Goal: Task Accomplishment & Management: Manage account settings

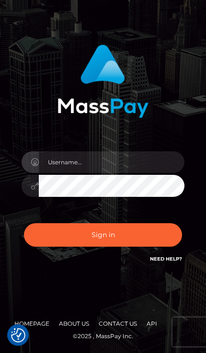
scroll to position [55, 0]
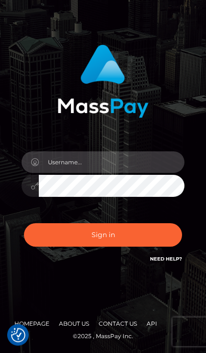
type input "2001-12-11"
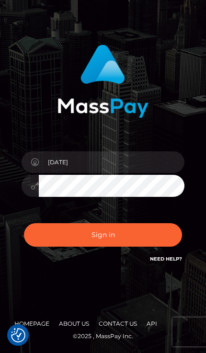
click at [144, 223] on button "Sign in" at bounding box center [103, 234] width 158 height 23
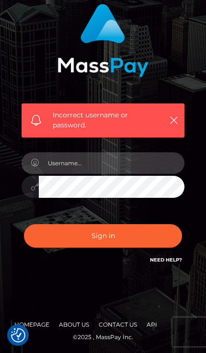
scroll to position [75, 0]
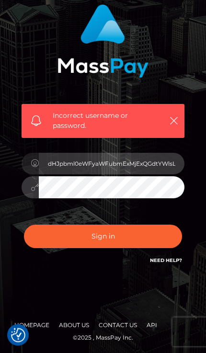
type input "trinityarianna1211@gmail.com"
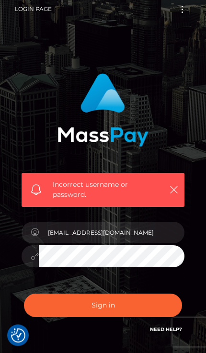
scroll to position [2, 0]
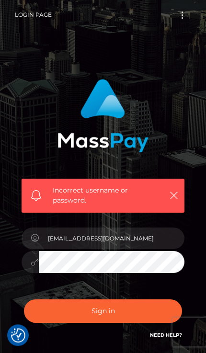
click at [106, 313] on button "Sign in" at bounding box center [103, 310] width 158 height 23
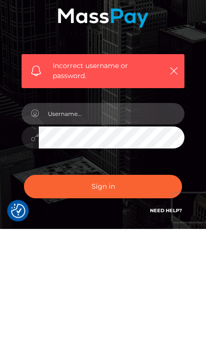
click at [58, 227] on input "text" at bounding box center [112, 238] width 146 height 22
type input "[EMAIL_ADDRESS][DOMAIN_NAME]"
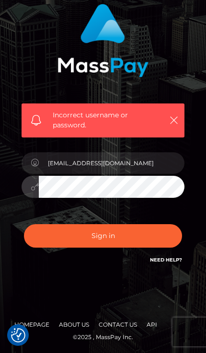
scroll to position [75, 0]
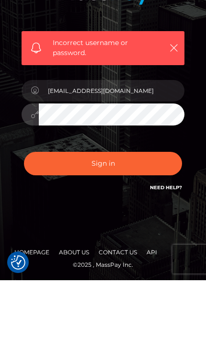
click at [47, 225] on button "Sign in" at bounding box center [103, 236] width 158 height 23
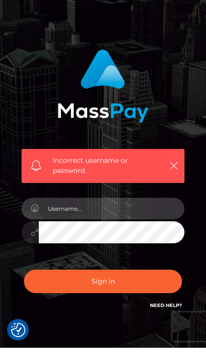
scroll to position [20, 0]
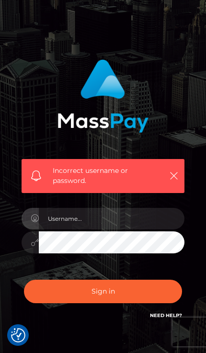
click at [167, 317] on link "Need Help?" at bounding box center [166, 315] width 32 height 6
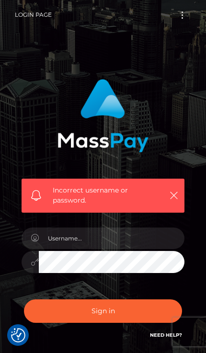
click at [178, 19] on button "Toggle navigation" at bounding box center [182, 15] width 18 height 13
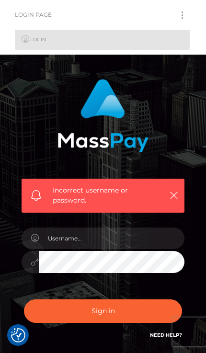
click at [25, 41] on icon at bounding box center [25, 39] width 10 height 8
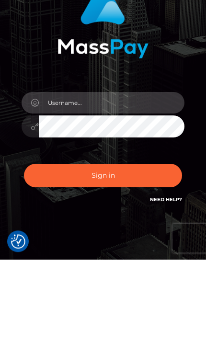
type input "[EMAIL_ADDRESS][DOMAIN_NAME]"
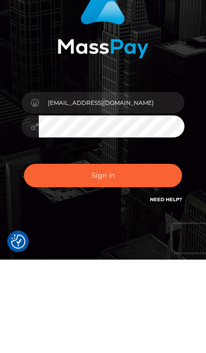
click at [160, 258] on button "Sign in" at bounding box center [103, 269] width 158 height 23
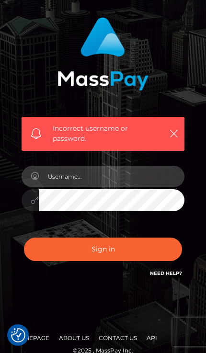
scroll to position [61, 0]
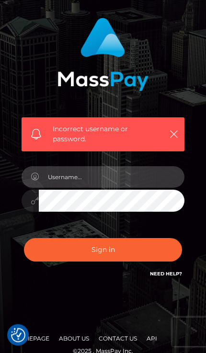
type input "[EMAIL_ADDRESS][DOMAIN_NAME]"
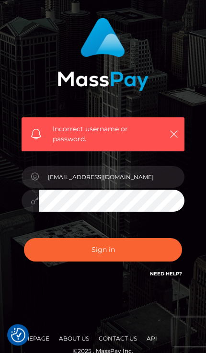
click at [138, 243] on button "Sign in" at bounding box center [103, 249] width 158 height 23
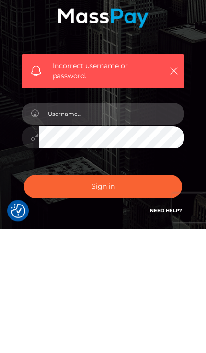
click at [145, 227] on input "text" at bounding box center [112, 238] width 146 height 22
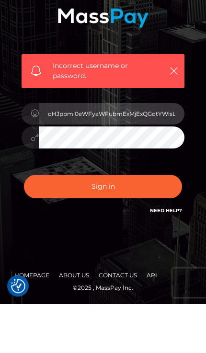
click at [69, 152] on input "dHJpbml0eWFyaWFubmExMjExQGdtYWlsLmNvbQ==" at bounding box center [112, 163] width 146 height 22
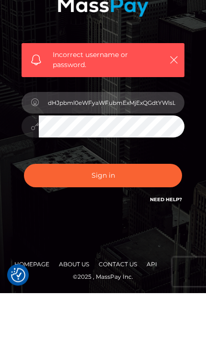
click at [68, 152] on input "dHJpbml0eWFyaWFubmExMjExQGdtYWlsLmNvbQ==" at bounding box center [112, 163] width 146 height 22
click at [74, 152] on input "dHJpbml0eWFyaWFubmExMjExQGdtYWlsLmNvbQ==" at bounding box center [112, 163] width 146 height 22
type input "trini=="
